Goal: Navigation & Orientation: Find specific page/section

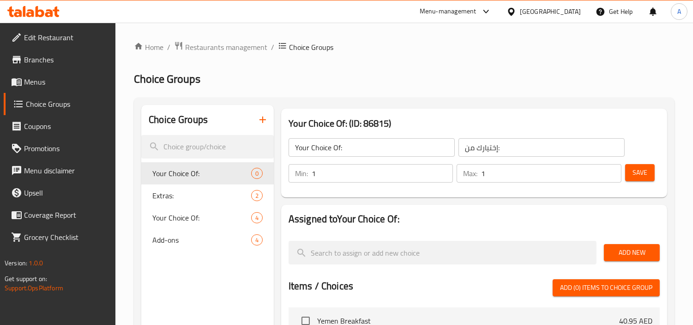
click at [42, 10] on icon at bounding box center [40, 11] width 9 height 11
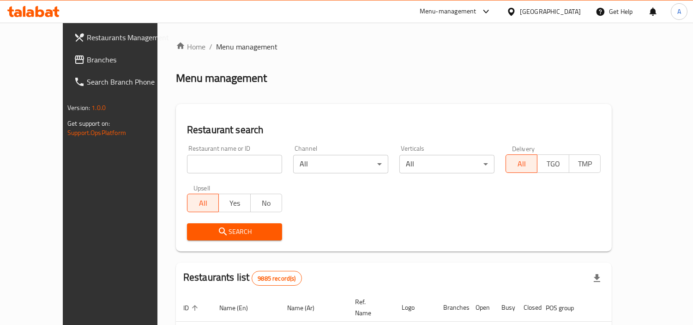
click at [87, 54] on span "Branches" at bounding box center [129, 59] width 84 height 11
